Goal: Check status

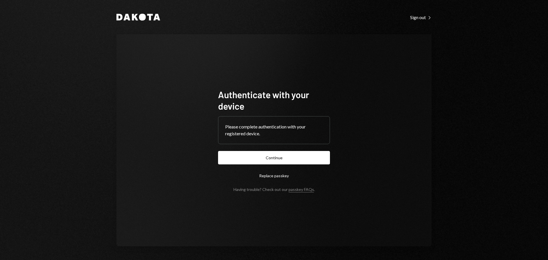
drag, startPoint x: 269, startPoint y: 153, endPoint x: 272, endPoint y: 154, distance: 3.1
click at [269, 153] on button "Continue" at bounding box center [274, 157] width 112 height 13
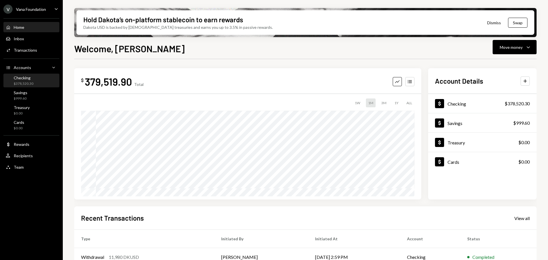
click at [27, 82] on div "$378,520.30" at bounding box center [24, 83] width 20 height 5
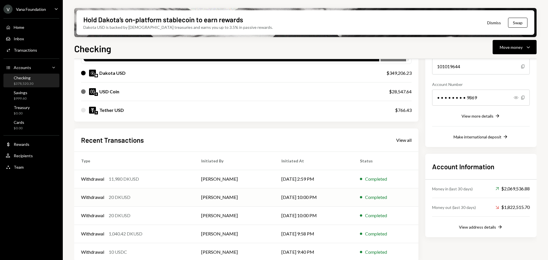
scroll to position [74, 0]
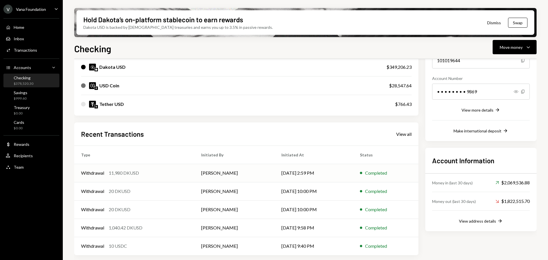
click at [145, 176] on td "Withdrawal 11,980 DKUSD" at bounding box center [134, 173] width 120 height 18
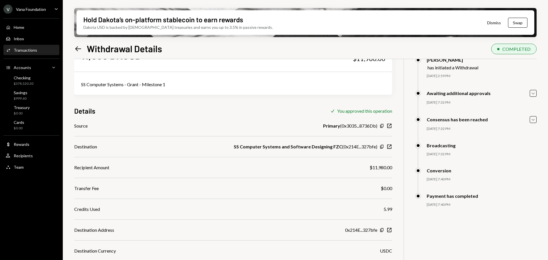
scroll to position [52, 0]
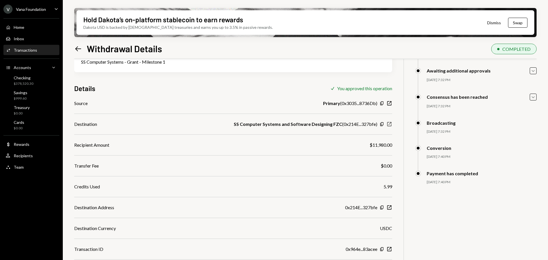
click at [388, 124] on icon "New Window" at bounding box center [389, 124] width 6 height 6
click at [381, 124] on icon "button" at bounding box center [381, 124] width 3 height 4
